Goal: Task Accomplishment & Management: Complete application form

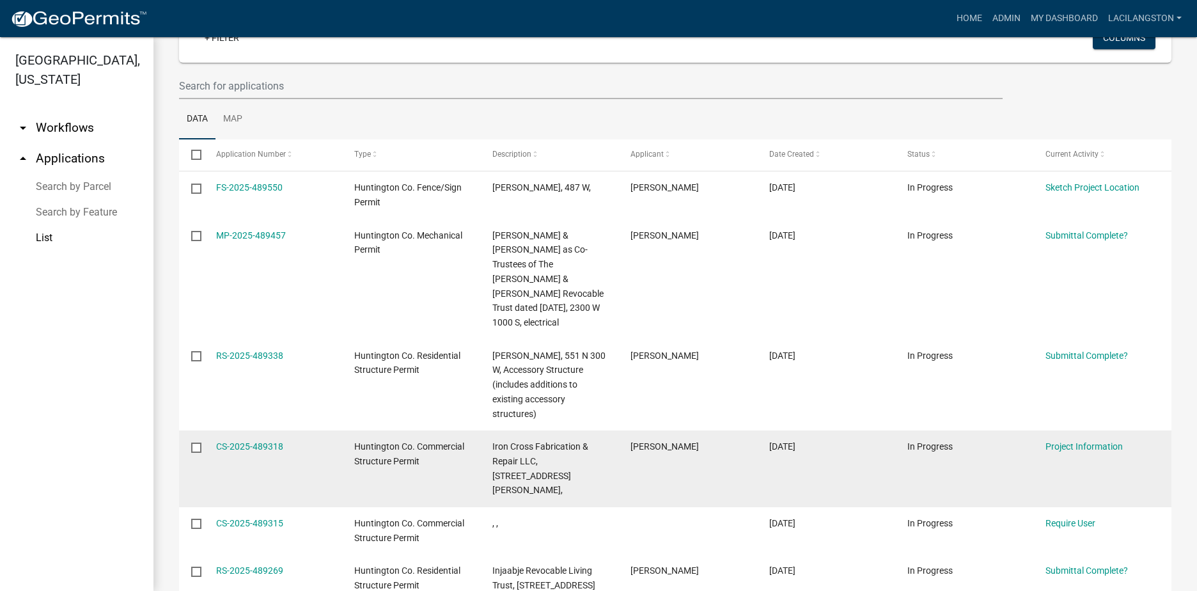
scroll to position [64, 0]
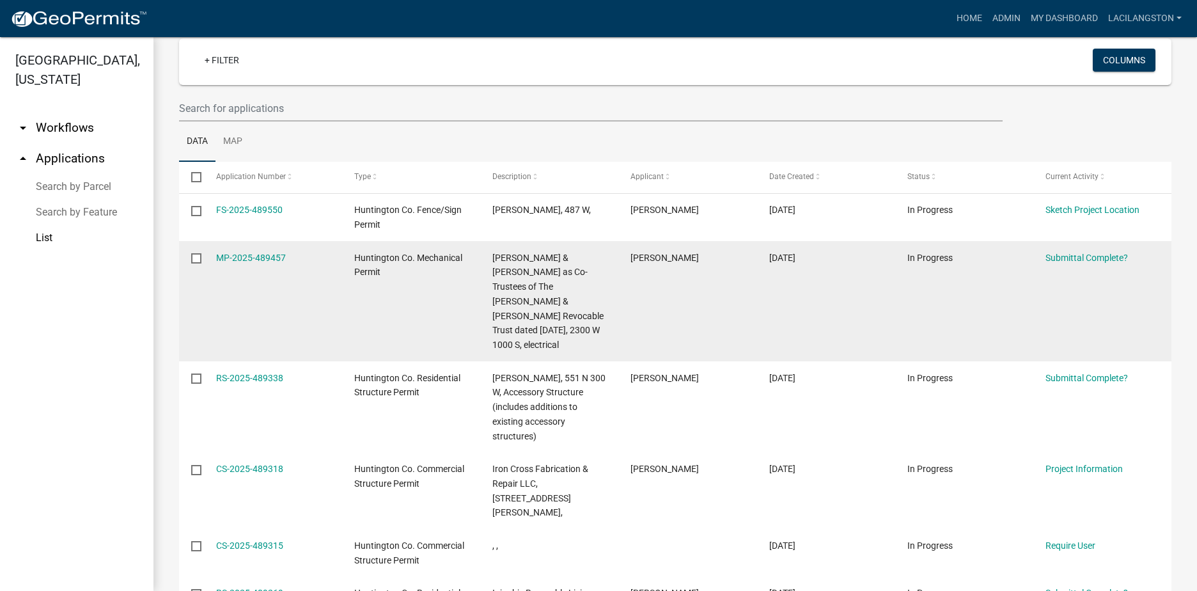
scroll to position [128, 0]
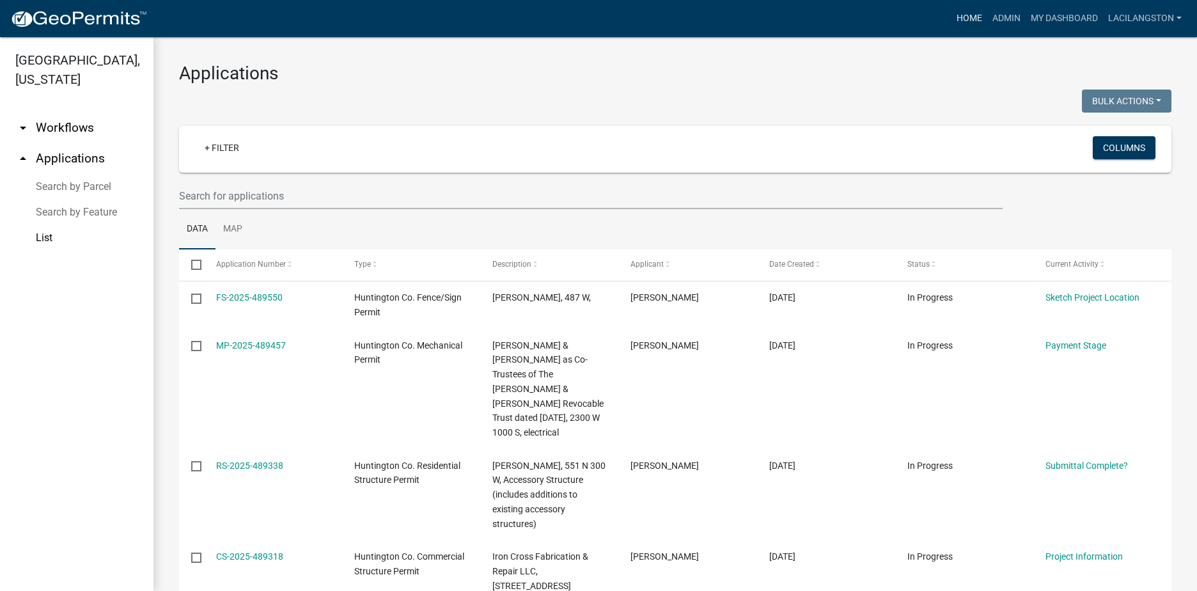
click at [971, 8] on link "Home" at bounding box center [969, 18] width 36 height 24
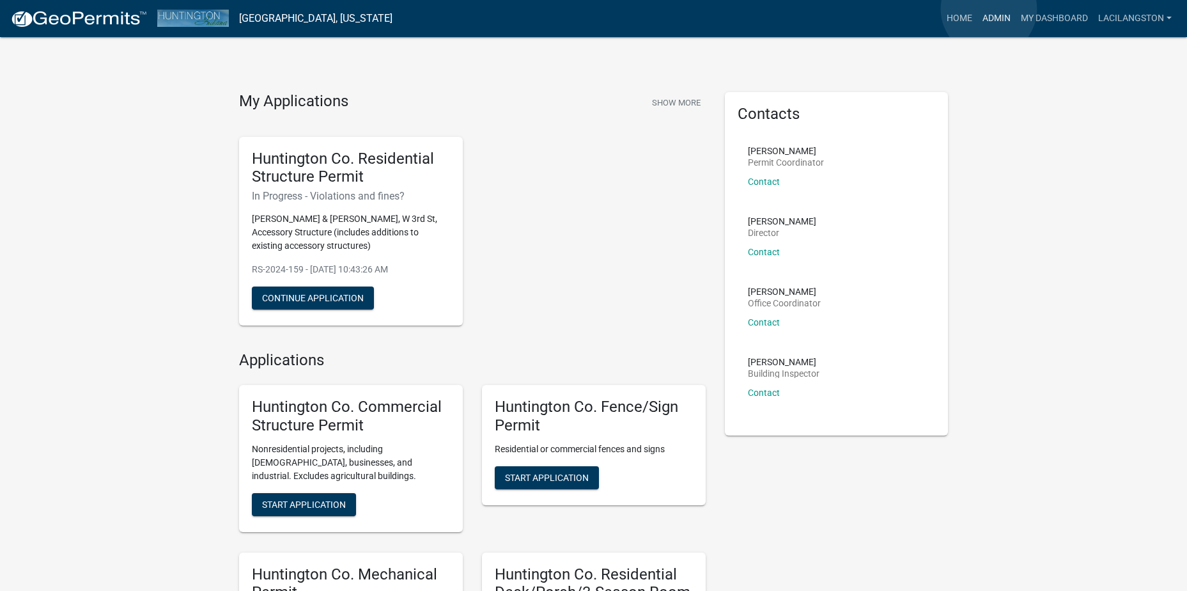
click at [989, 10] on link "Admin" at bounding box center [997, 18] width 38 height 24
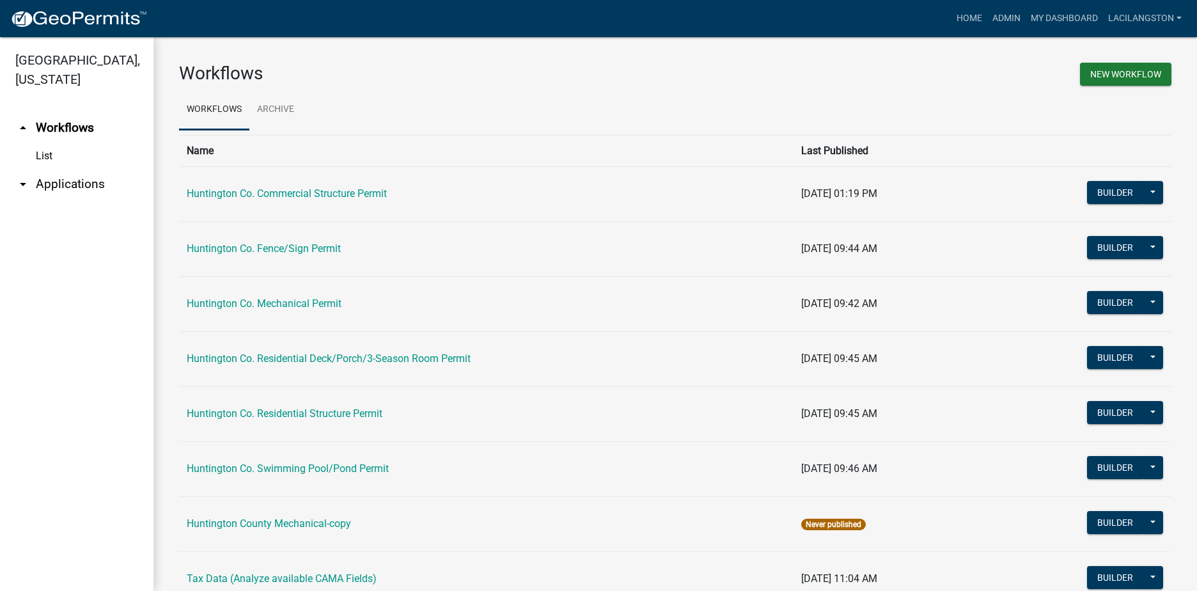
click at [70, 184] on link "arrow_drop_down Applications" at bounding box center [76, 184] width 153 height 31
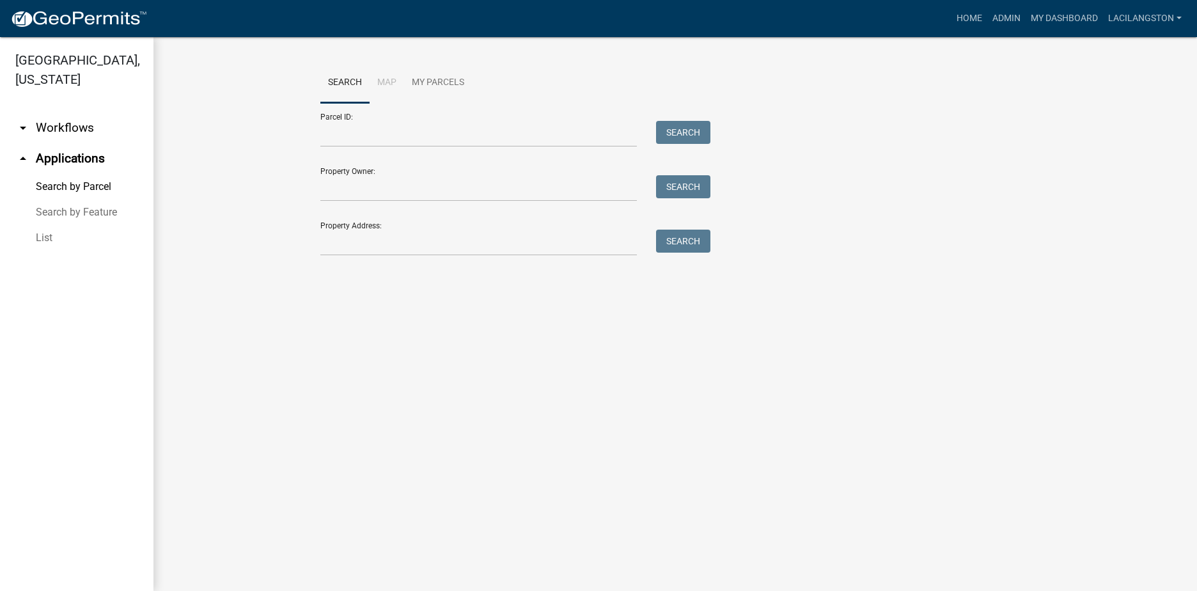
click at [41, 233] on link "List" at bounding box center [76, 238] width 153 height 26
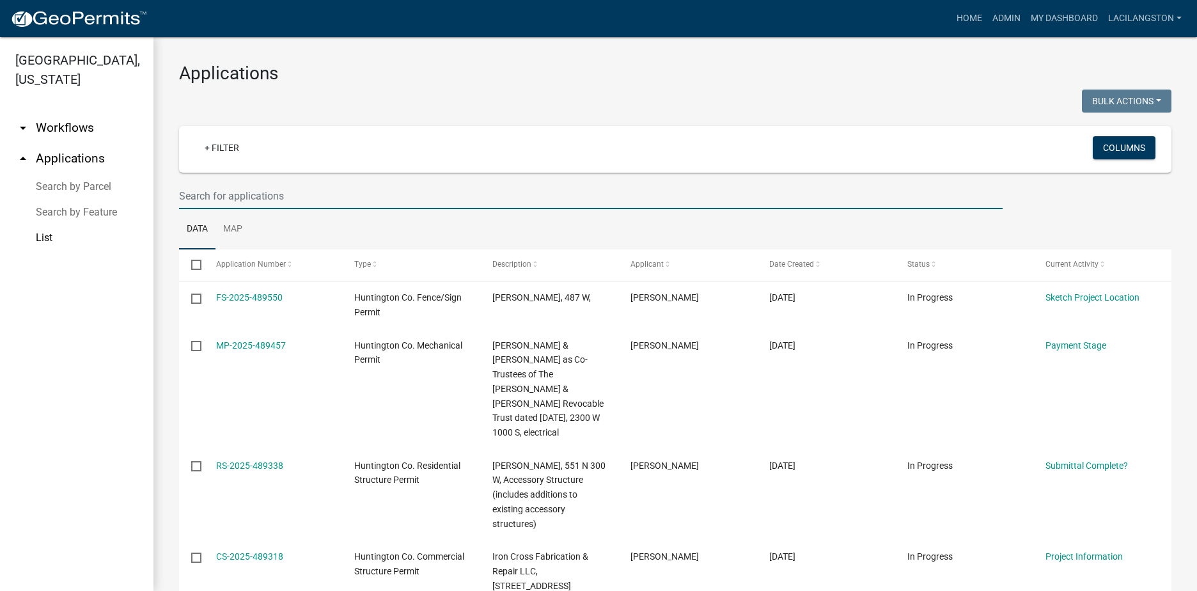
click at [285, 192] on input "text" at bounding box center [591, 196] width 824 height 26
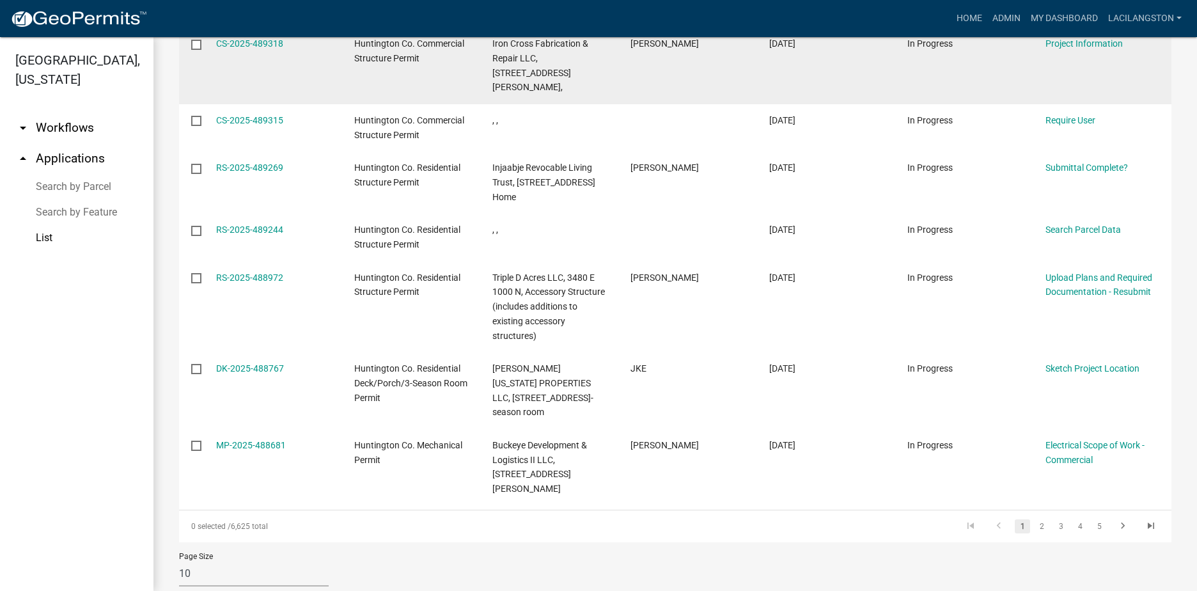
scroll to position [515, 0]
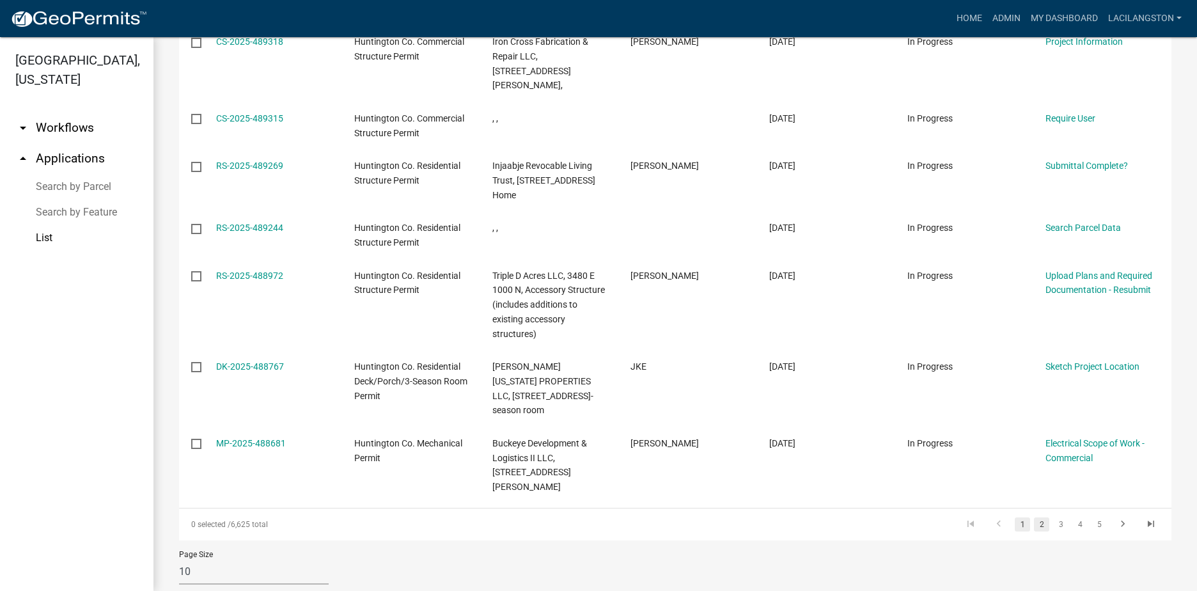
click at [1039, 517] on link "2" at bounding box center [1041, 524] width 15 height 14
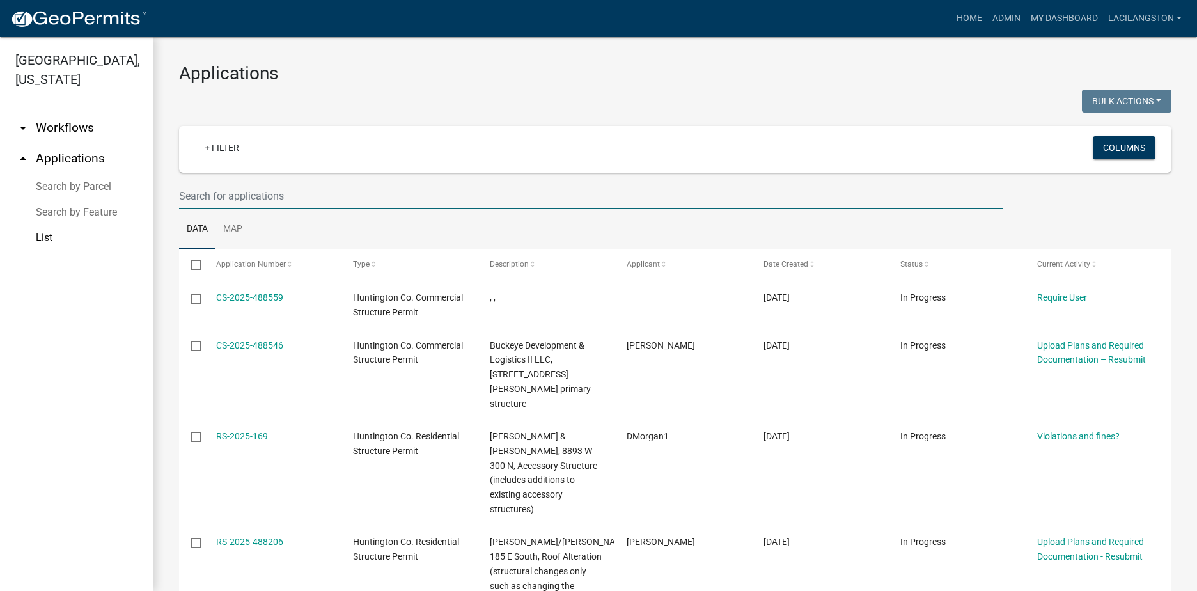
click at [265, 191] on input "text" at bounding box center [591, 196] width 824 height 26
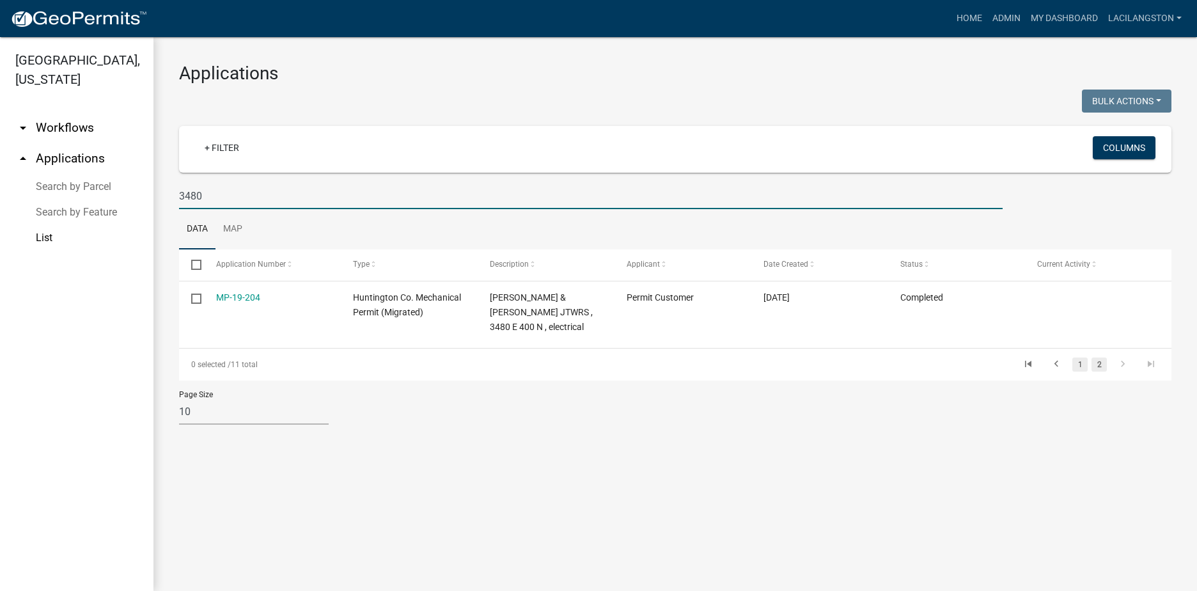
type input "3480"
click at [1076, 363] on link "1" at bounding box center [1079, 364] width 15 height 14
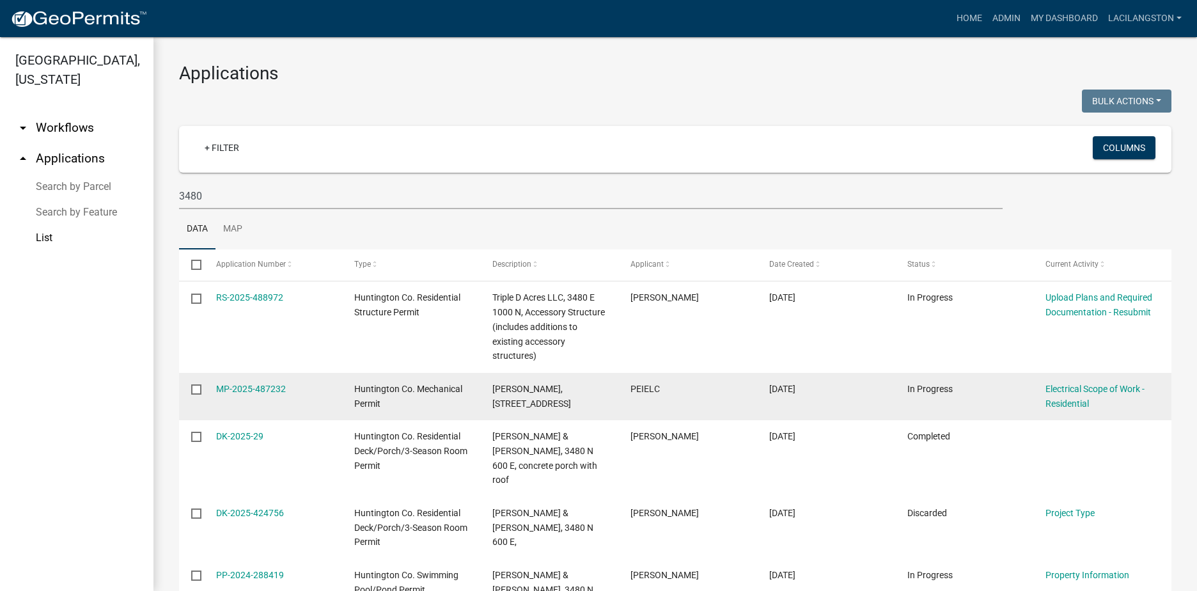
scroll to position [64, 0]
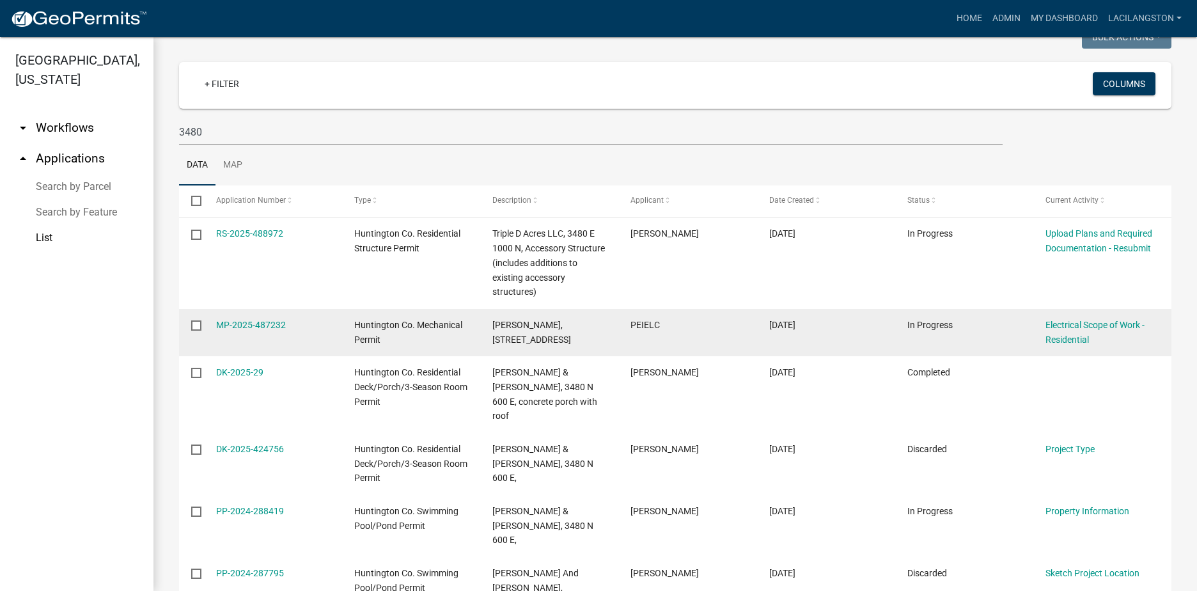
click at [248, 330] on div "MP-2025-487232" at bounding box center [273, 325] width 114 height 15
click at [250, 325] on link "MP-2025-487232" at bounding box center [251, 325] width 70 height 10
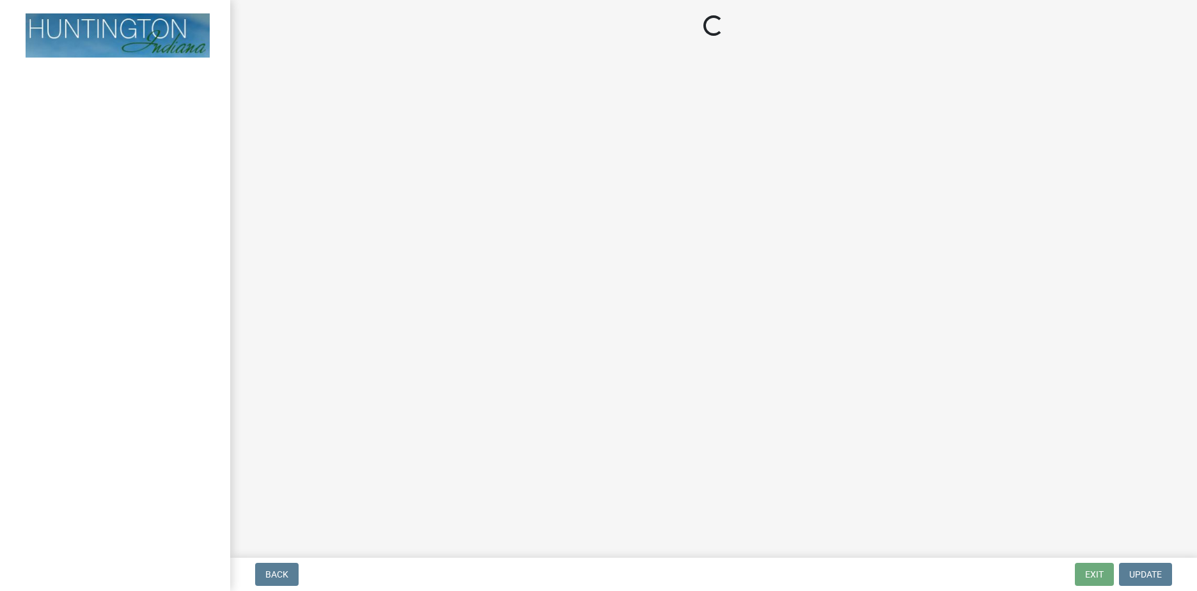
select select "9bdb09e1-e356-4221-9288-64288f1bde99"
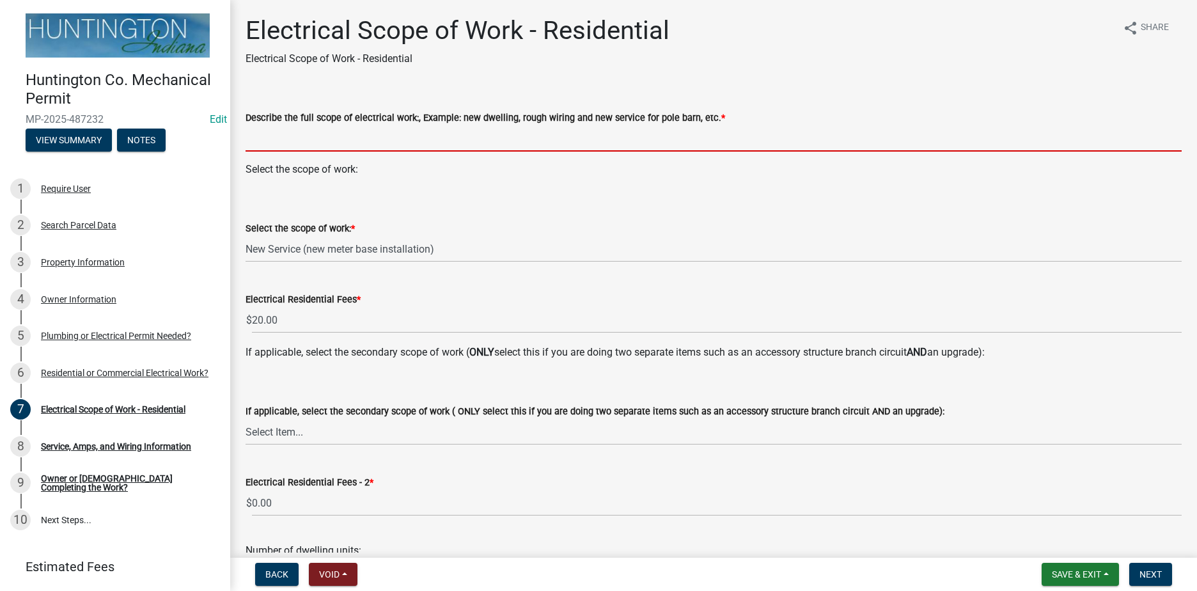
click at [320, 143] on input "Describe the full scope of electrical work:, Example: new dwelling, rough wirin…" at bounding box center [714, 138] width 936 height 26
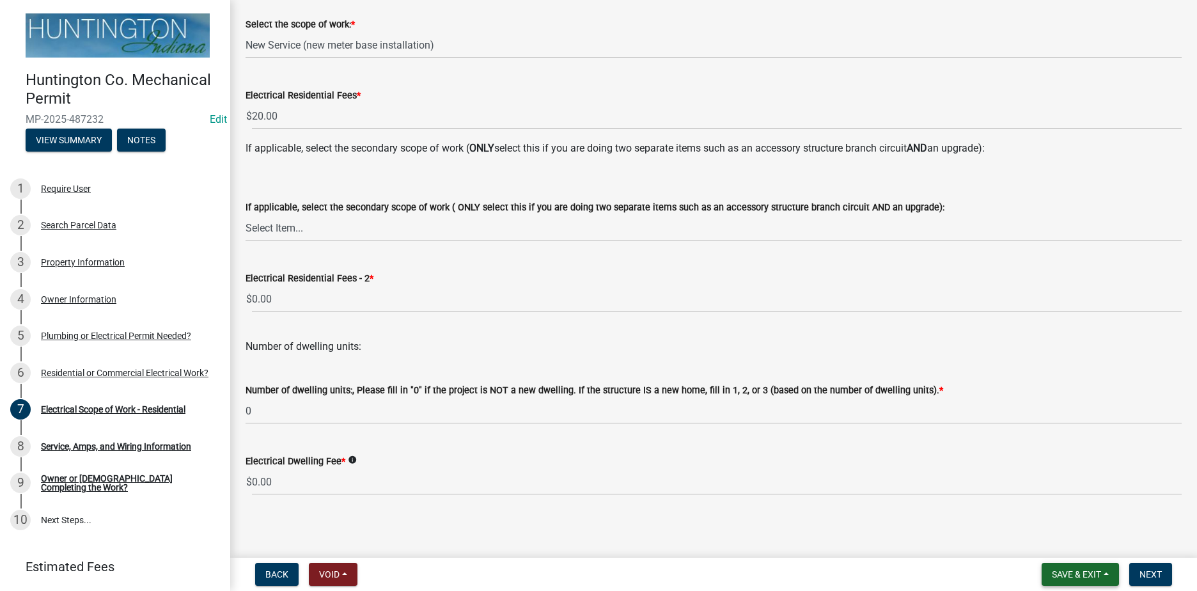
scroll to position [208, 0]
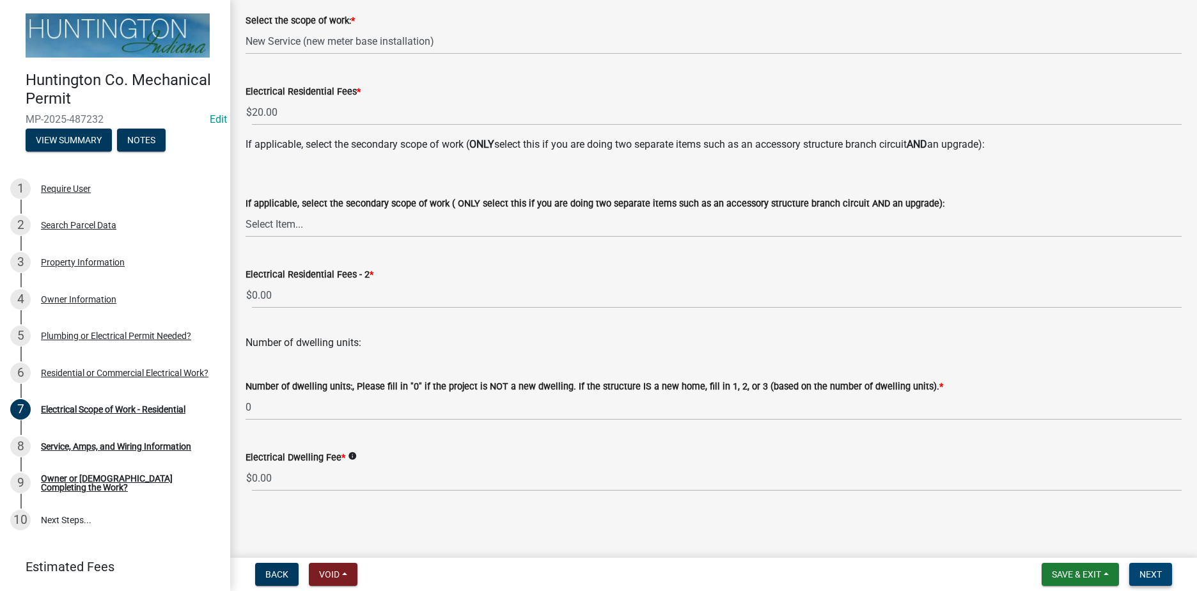
type input "NEW SERVICE 100 AMP"
click at [1165, 575] on button "Next" at bounding box center [1150, 574] width 43 height 23
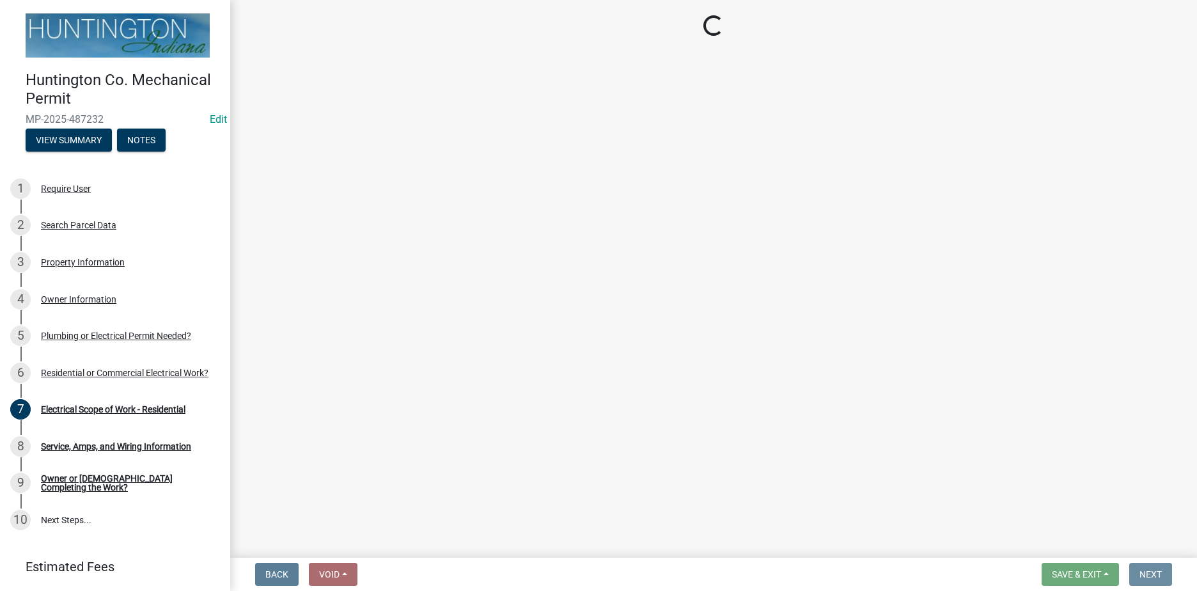
scroll to position [0, 0]
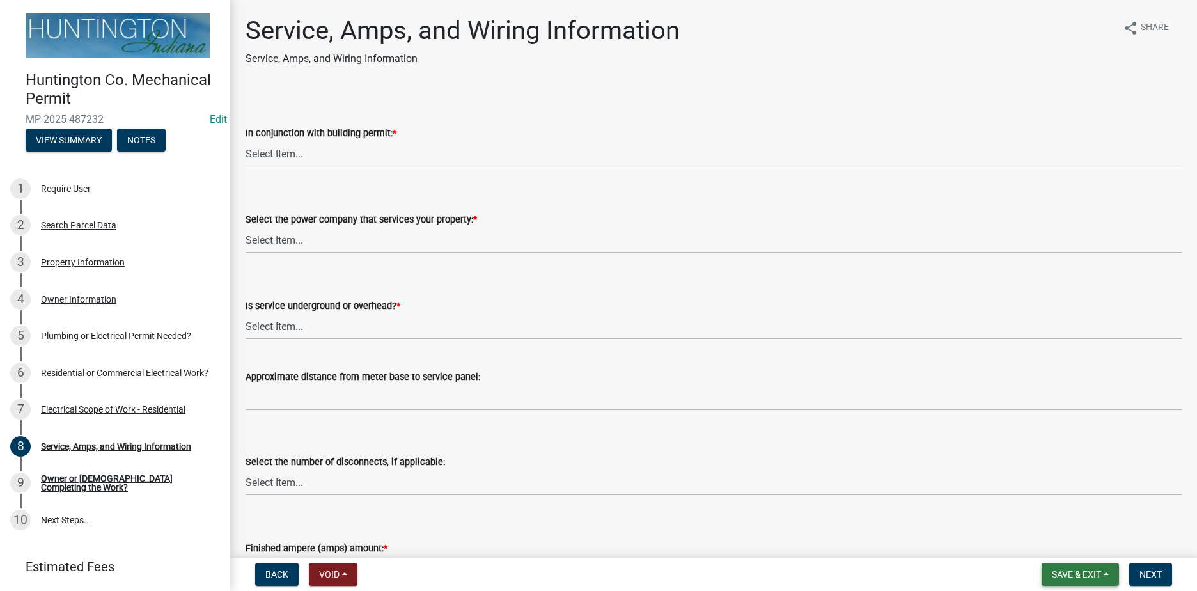
click at [1057, 572] on span "Save & Exit" at bounding box center [1076, 574] width 49 height 10
click at [1059, 544] on button "Save & Exit" at bounding box center [1068, 541] width 102 height 31
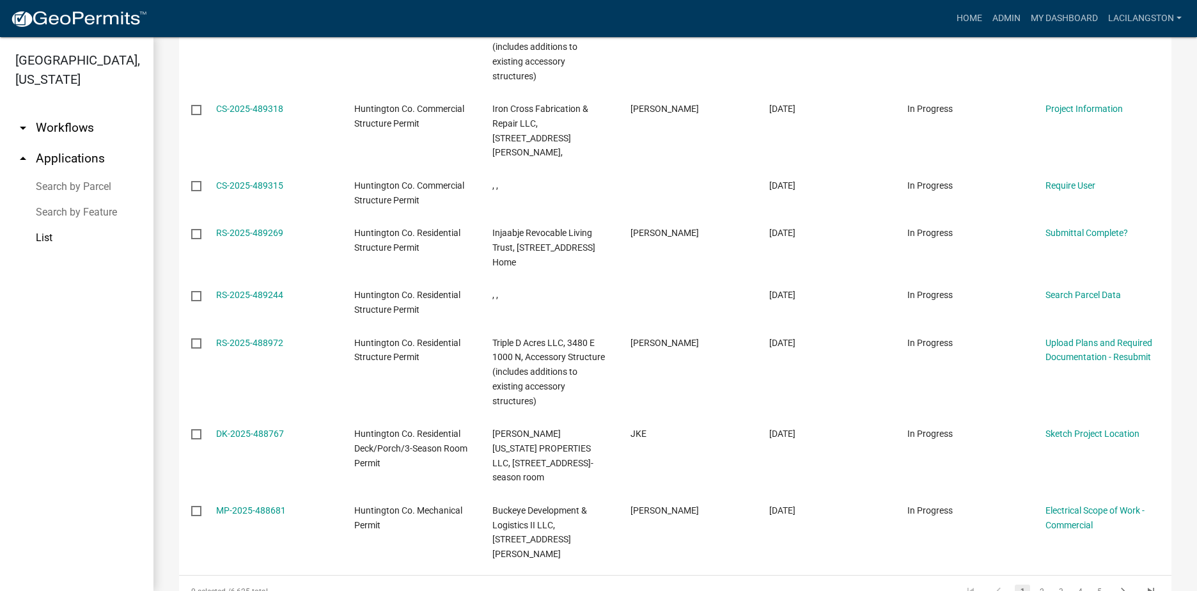
scroll to position [512, 0]
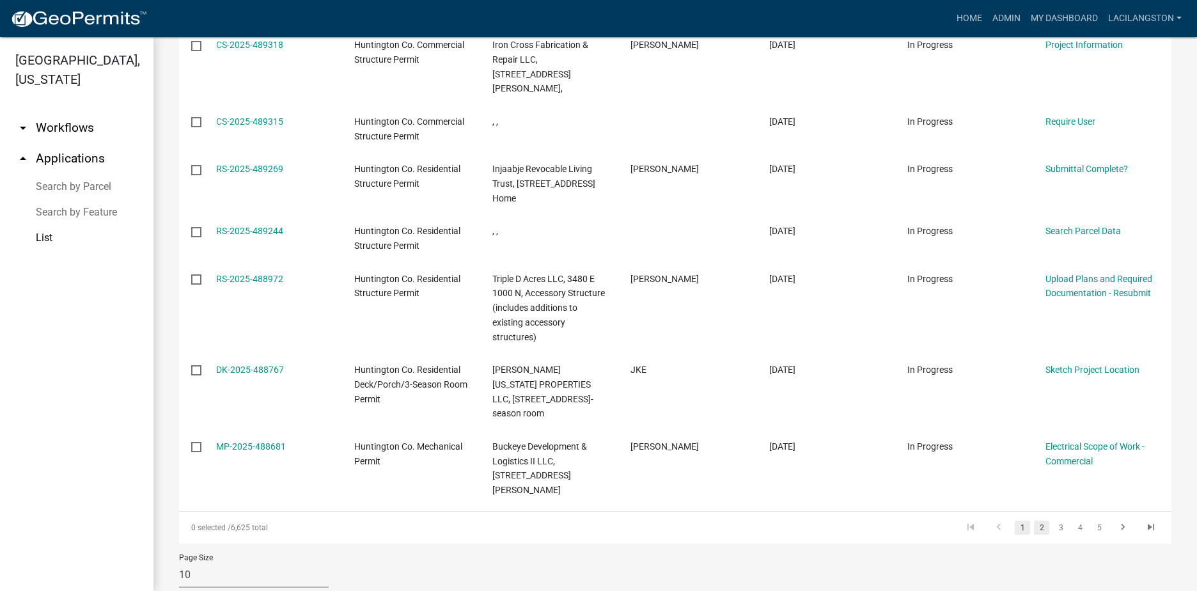
click at [1034, 520] on link "2" at bounding box center [1041, 527] width 15 height 14
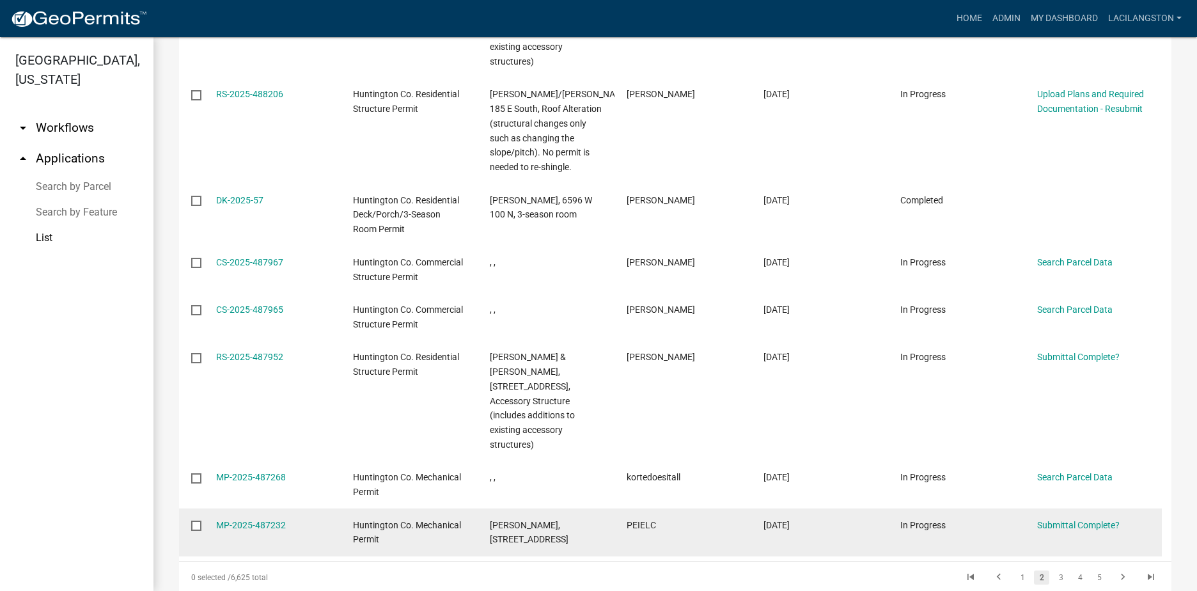
scroll to position [512, 0]
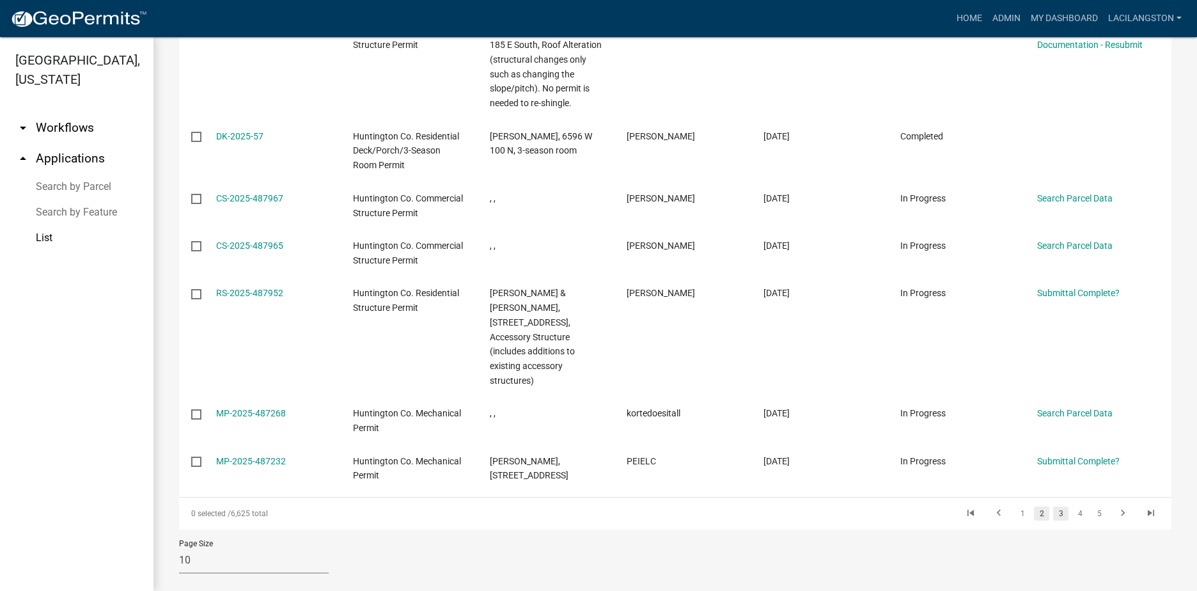
click at [1056, 506] on link "3" at bounding box center [1060, 513] width 15 height 14
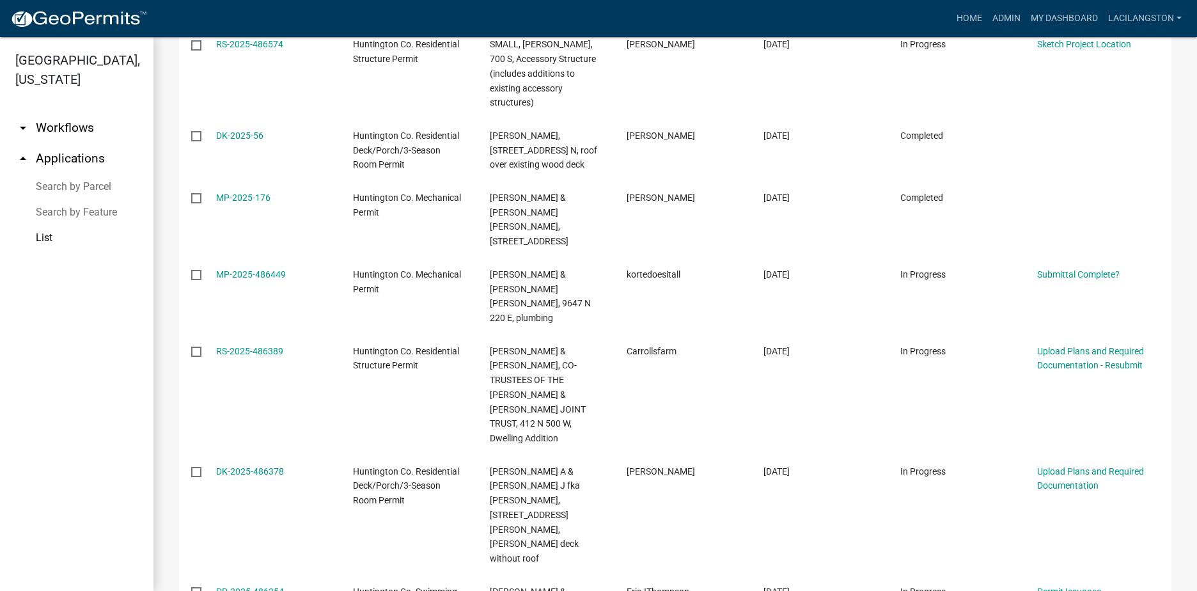
scroll to position [427, 0]
